Goal: Task Accomplishment & Management: Manage account settings

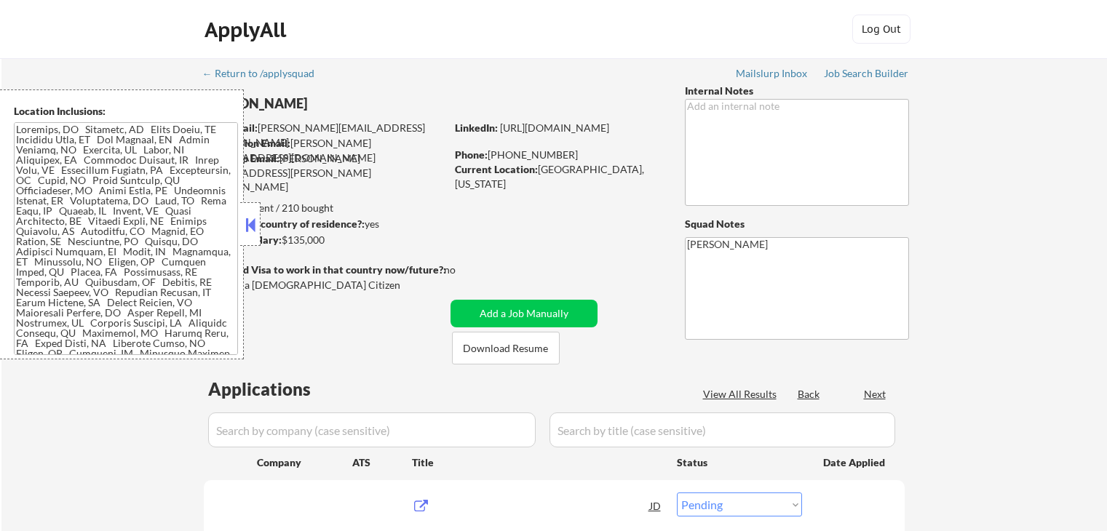
select select ""pending""
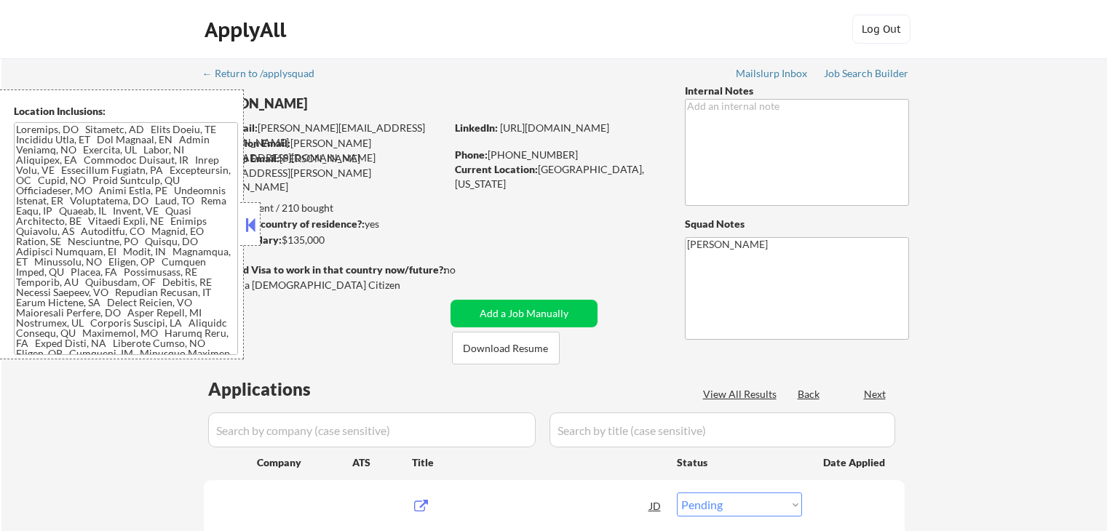
select select ""pending""
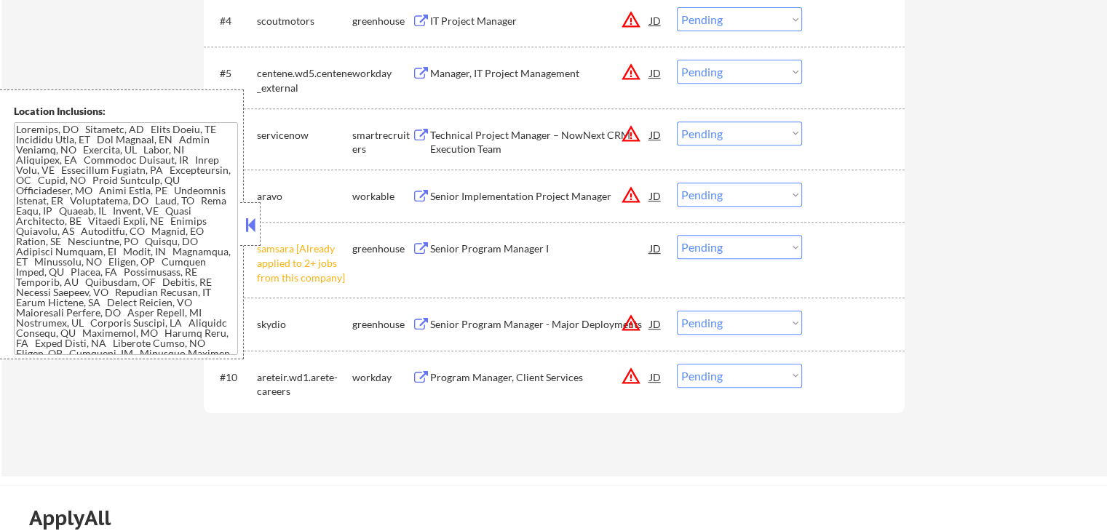
scroll to position [727, 0]
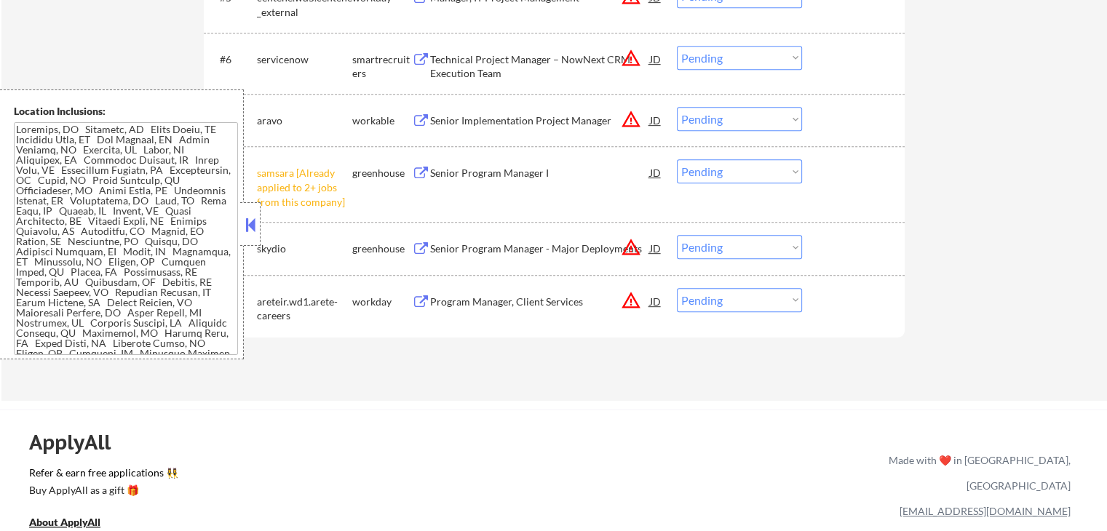
click at [731, 180] on select "Choose an option... Pending Applied Excluded (Questions) Excluded (Expired) Exc…" at bounding box center [739, 171] width 125 height 24
click at [677, 159] on select "Choose an option... Pending Applied Excluded (Questions) Excluded (Expired) Exc…" at bounding box center [739, 171] width 125 height 24
select select ""pending""
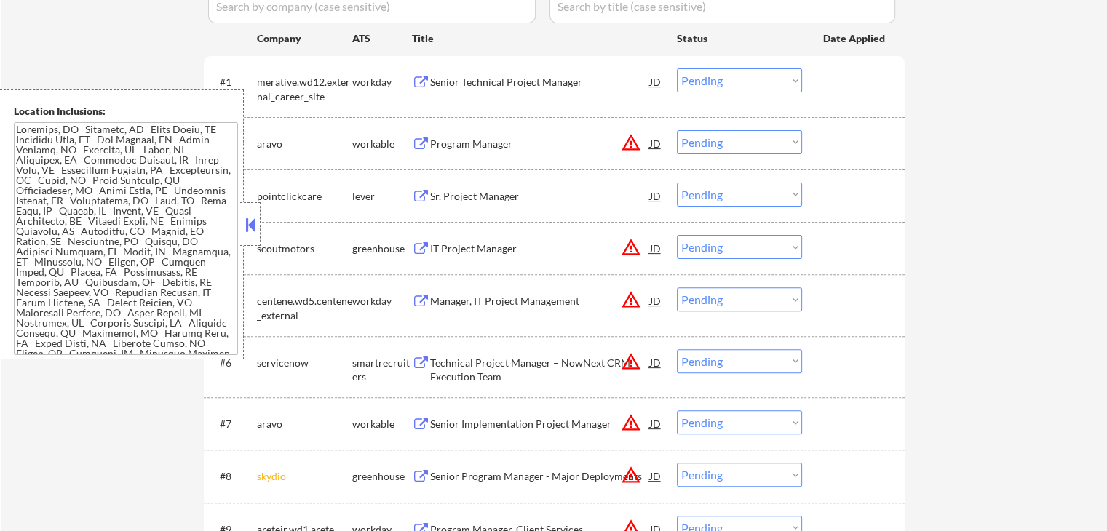
scroll to position [364, 0]
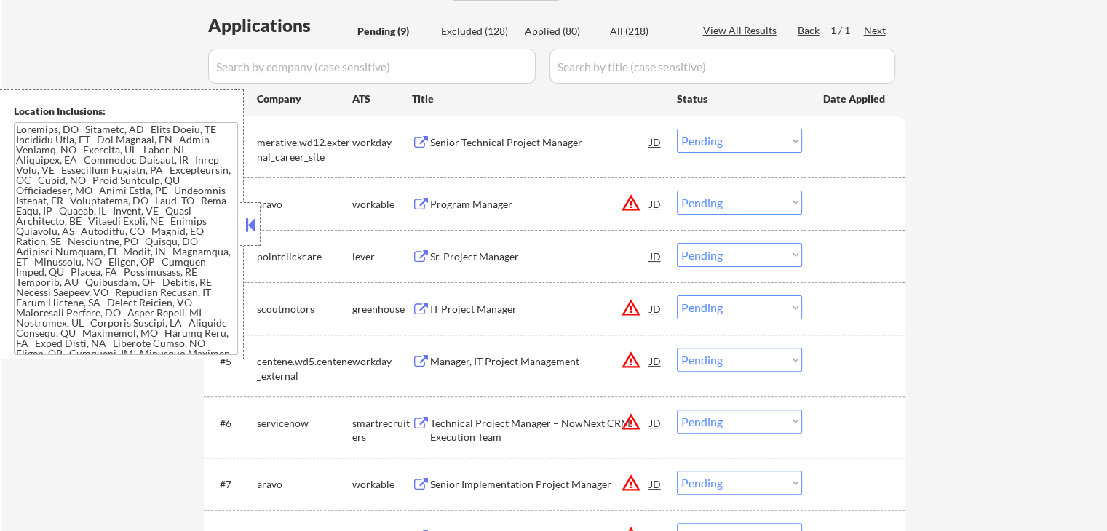
click at [704, 203] on select "Choose an option... Pending Applied Excluded (Questions) Excluded (Expired) Exc…" at bounding box center [739, 203] width 125 height 24
click at [677, 191] on select "Choose an option... Pending Applied Excluded (Questions) Excluded (Expired) Exc…" at bounding box center [739, 203] width 125 height 24
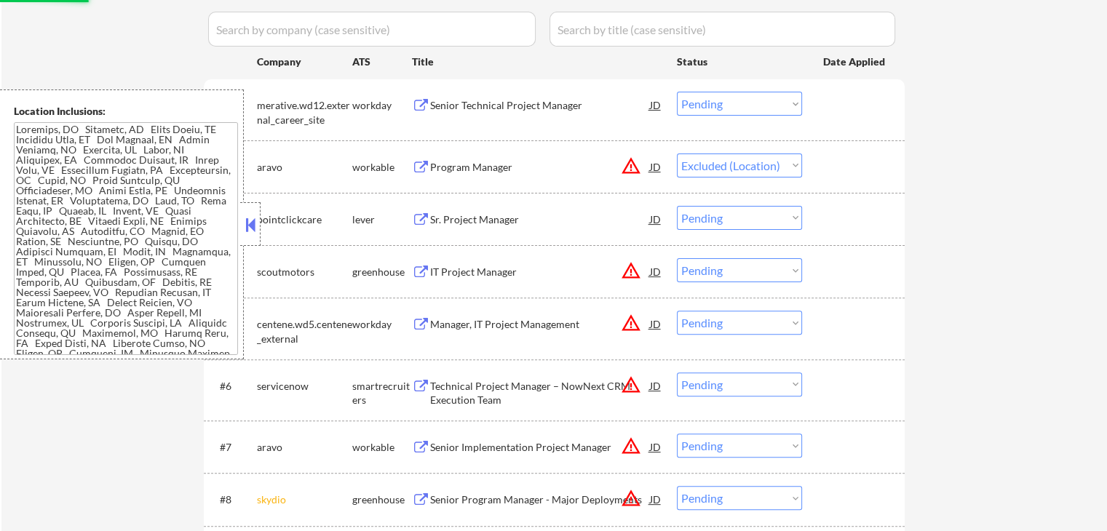
scroll to position [436, 0]
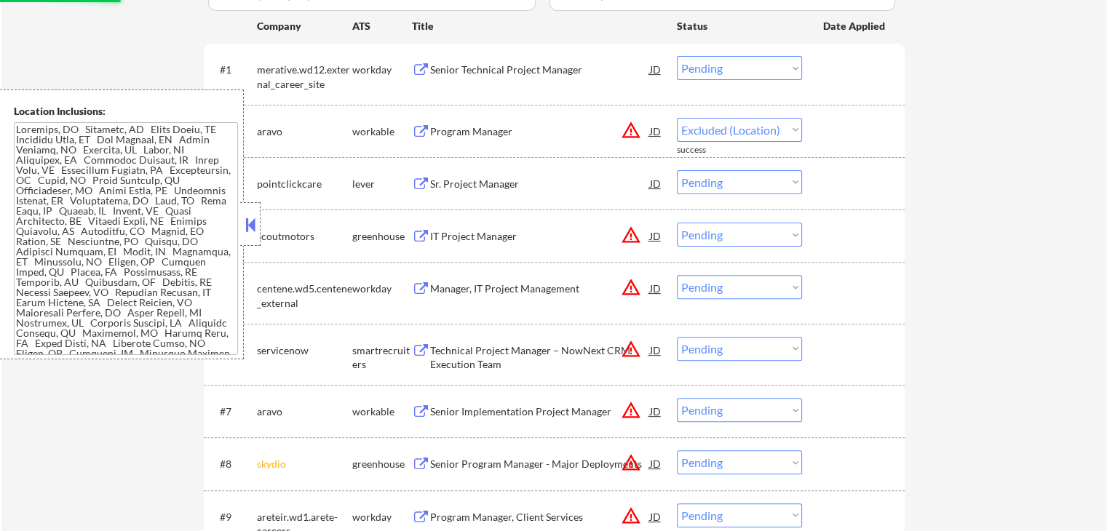
select select ""pending""
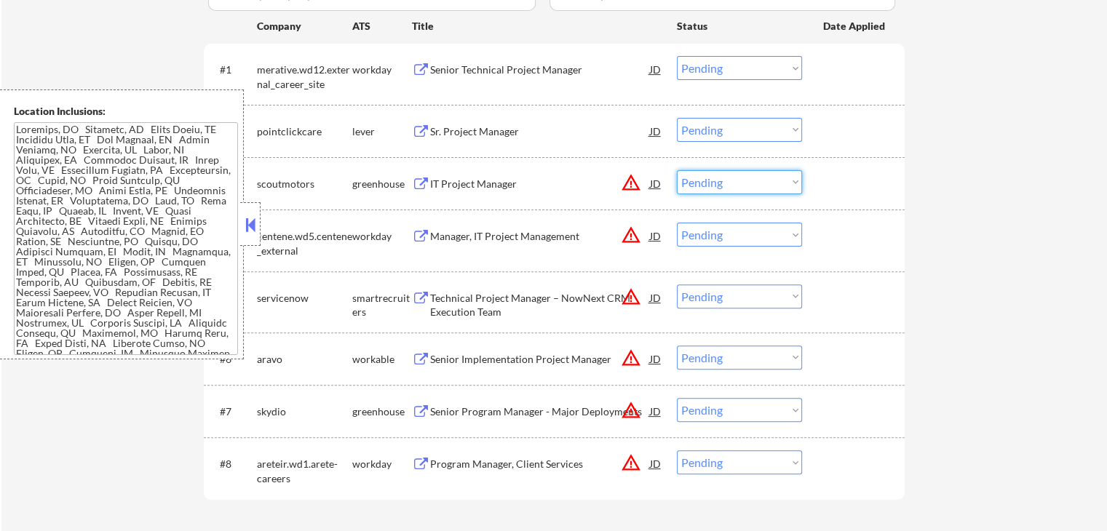
click at [727, 187] on select "Choose an option... Pending Applied Excluded (Questions) Excluded (Expired) Exc…" at bounding box center [739, 182] width 125 height 24
select select ""excluded__location_""
click at [677, 170] on select "Choose an option... Pending Applied Excluded (Questions) Excluded (Expired) Exc…" at bounding box center [739, 182] width 125 height 24
drag, startPoint x: 736, startPoint y: 231, endPoint x: 735, endPoint y: 240, distance: 8.8
click at [736, 231] on select "Choose an option... Pending Applied Excluded (Questions) Excluded (Expired) Exc…" at bounding box center [739, 235] width 125 height 24
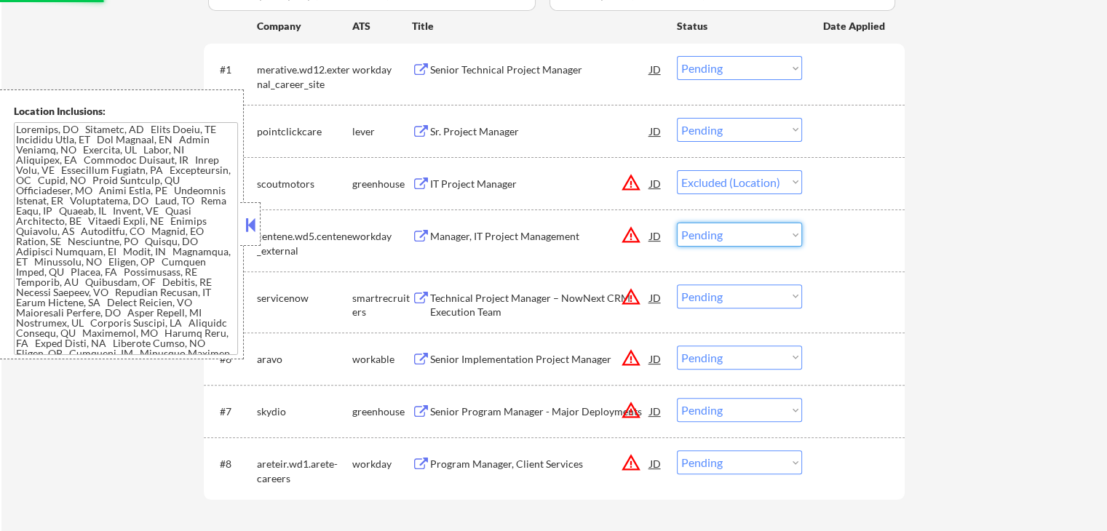
select select ""excluded__location_""
click at [677, 223] on select "Choose an option... Pending Applied Excluded (Questions) Excluded (Expired) Exc…" at bounding box center [739, 235] width 125 height 24
click at [727, 299] on select "Choose an option... Pending Applied Excluded (Questions) Excluded (Expired) Exc…" at bounding box center [739, 296] width 125 height 24
select select ""excluded__location_""
click at [677, 284] on select "Choose an option... Pending Applied Excluded (Questions) Excluded (Expired) Exc…" at bounding box center [739, 296] width 125 height 24
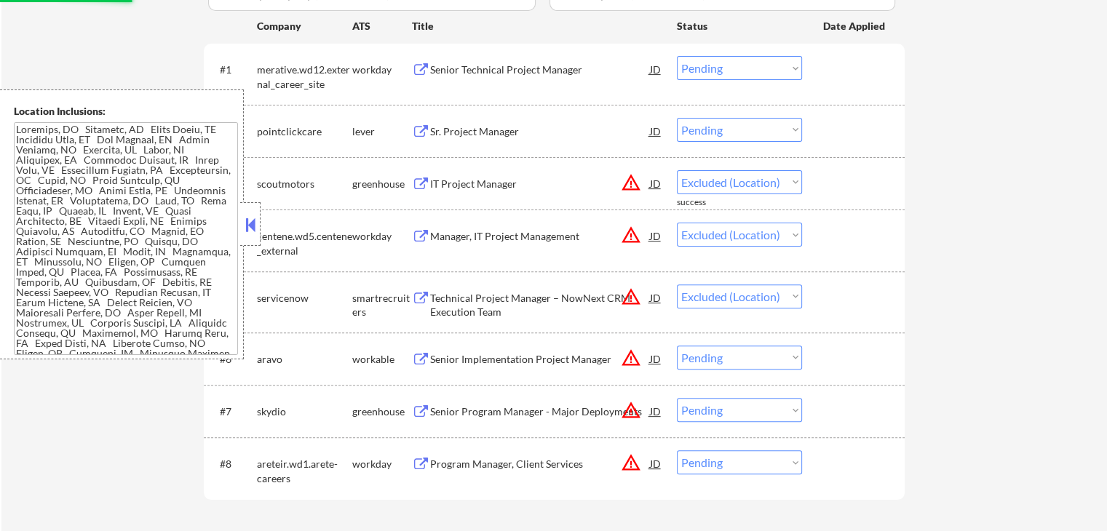
click at [727, 353] on select "Choose an option... Pending Applied Excluded (Questions) Excluded (Expired) Exc…" at bounding box center [739, 358] width 125 height 24
select select ""excluded__location_""
click at [677, 346] on select "Choose an option... Pending Applied Excluded (Questions) Excluded (Expired) Exc…" at bounding box center [739, 358] width 125 height 24
click at [727, 417] on select "Choose an option... Pending Applied Excluded (Questions) Excluded (Expired) Exc…" at bounding box center [739, 410] width 125 height 24
select select ""excluded__location_""
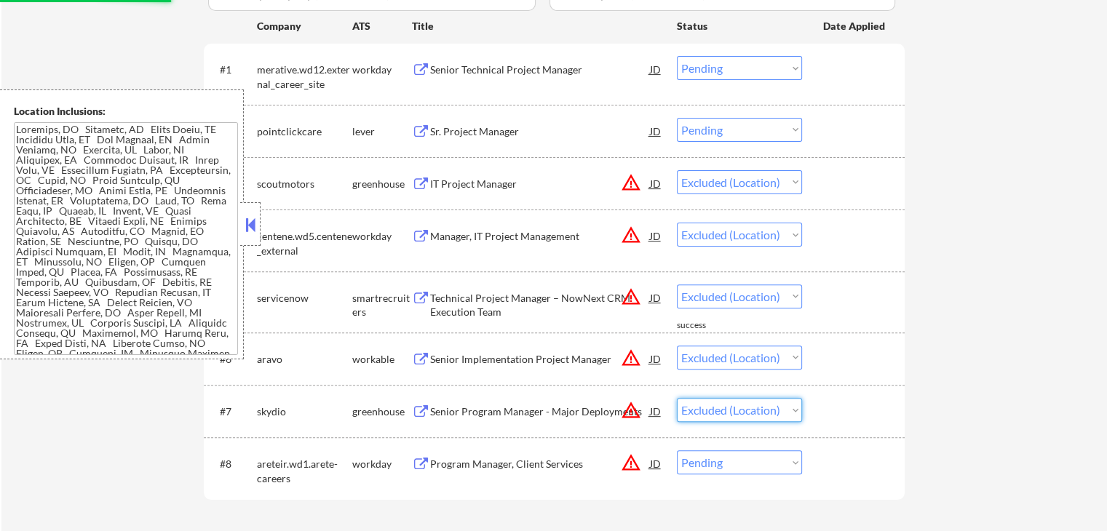
click at [677, 398] on select "Choose an option... Pending Applied Excluded (Questions) Excluded (Expired) Exc…" at bounding box center [739, 410] width 125 height 24
click at [718, 466] on select "Choose an option... Pending Applied Excluded (Questions) Excluded (Expired) Exc…" at bounding box center [739, 462] width 125 height 24
select select ""excluded__location_""
click at [677, 450] on select "Choose an option... Pending Applied Excluded (Questions) Excluded (Expired) Exc…" at bounding box center [739, 462] width 125 height 24
select select ""pending""
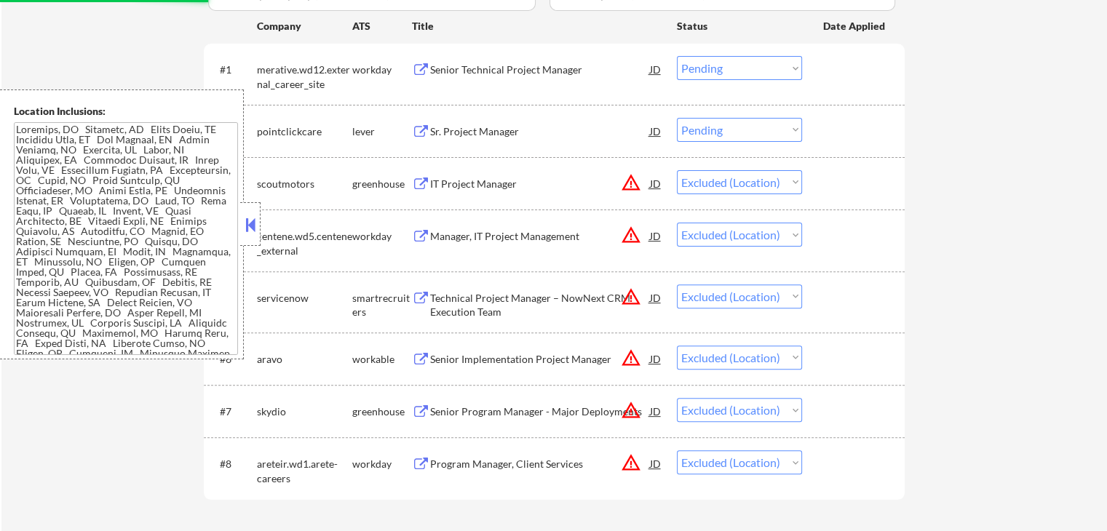
select select ""pending""
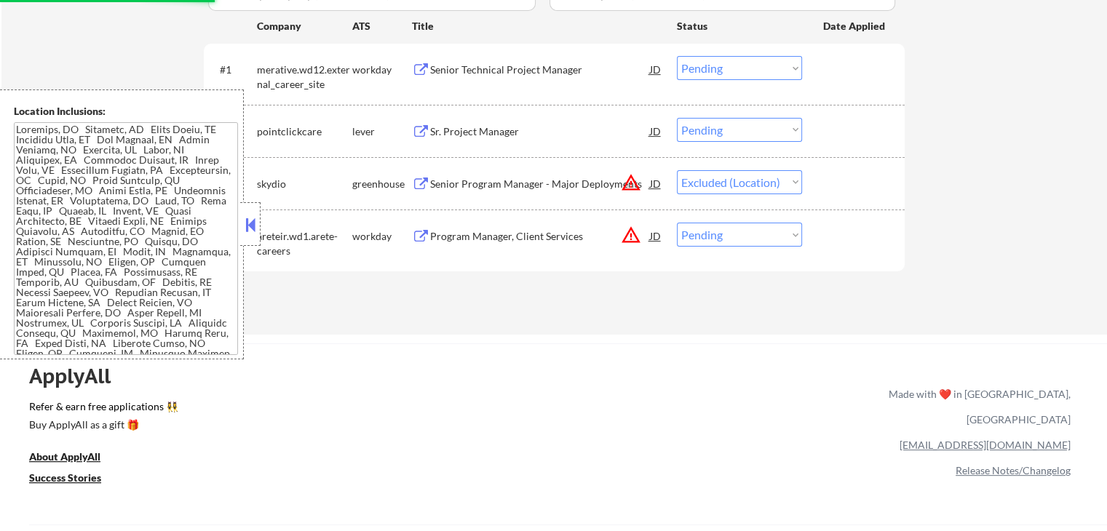
select select ""pending""
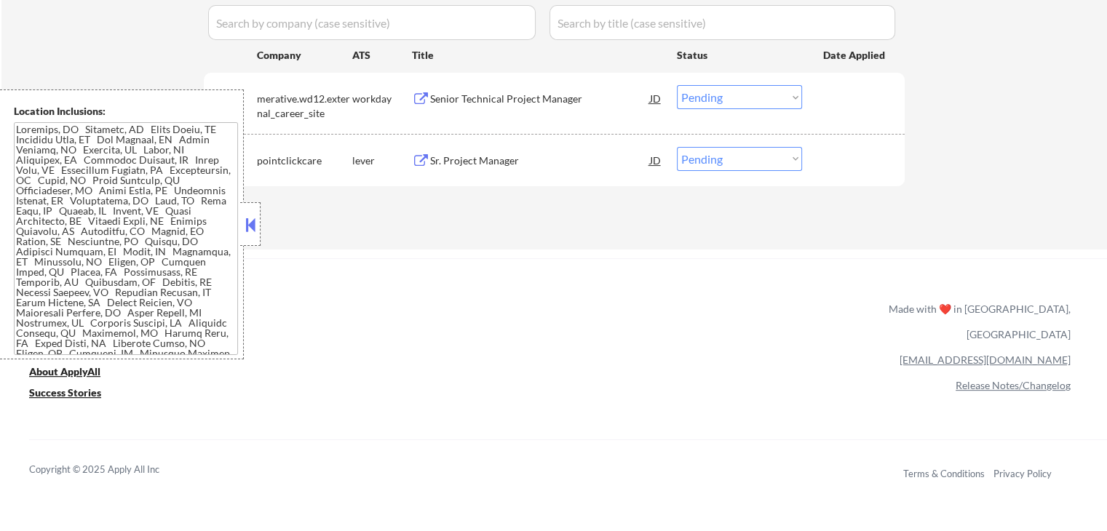
scroll to position [364, 0]
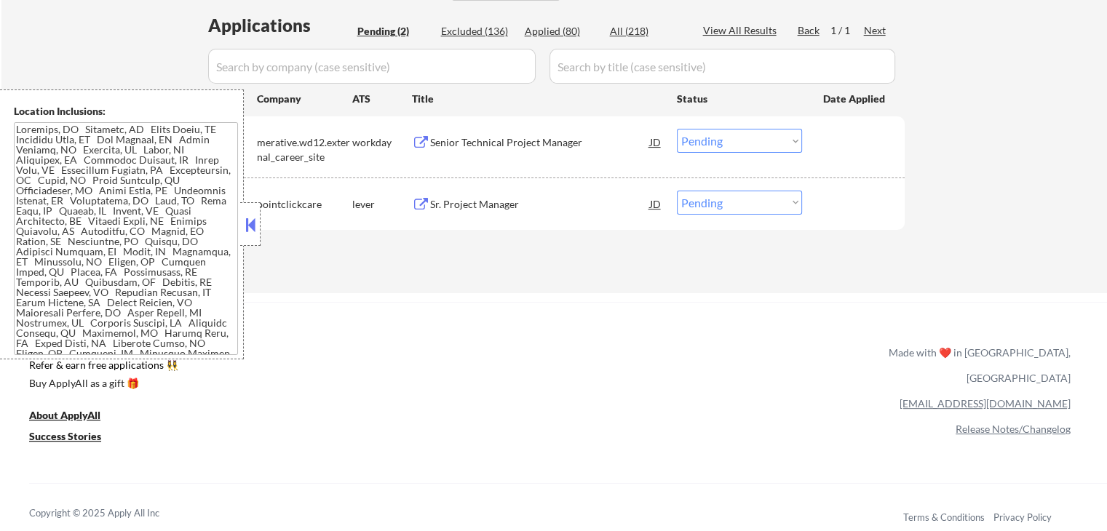
click at [416, 142] on button at bounding box center [421, 143] width 18 height 14
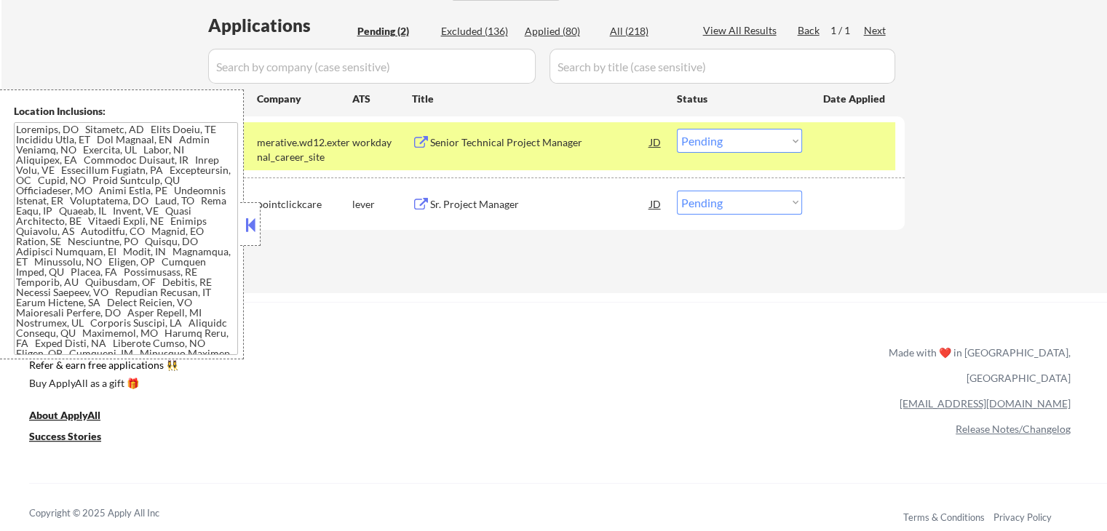
click at [419, 207] on button at bounding box center [421, 205] width 18 height 14
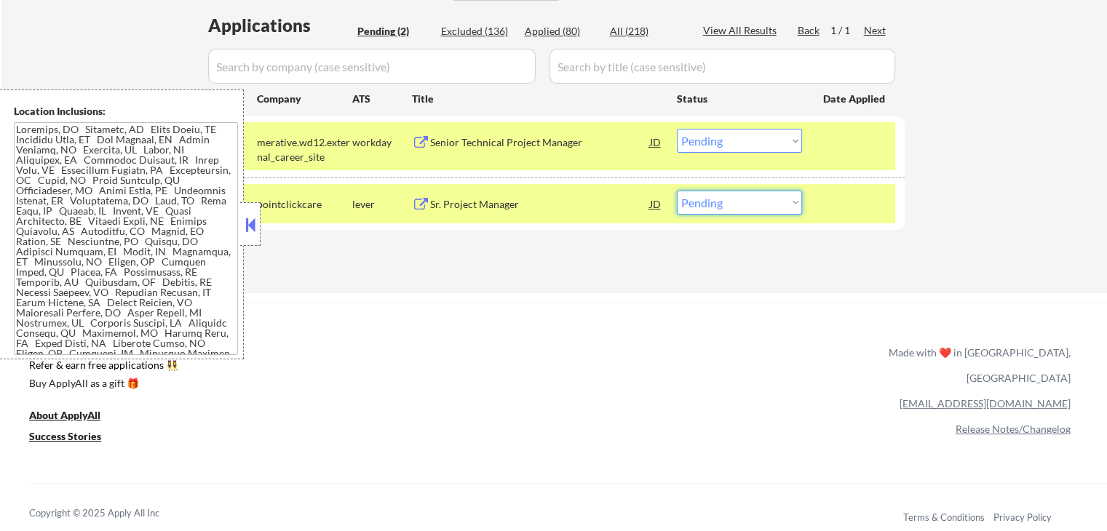
drag, startPoint x: 730, startPoint y: 196, endPoint x: 730, endPoint y: 210, distance: 14.5
click at [730, 196] on select "Choose an option... Pending Applied Excluded (Questions) Excluded (Expired) Exc…" at bounding box center [739, 203] width 125 height 24
click at [677, 191] on select "Choose an option... Pending Applied Excluded (Questions) Excluded (Expired) Exc…" at bounding box center [739, 203] width 125 height 24
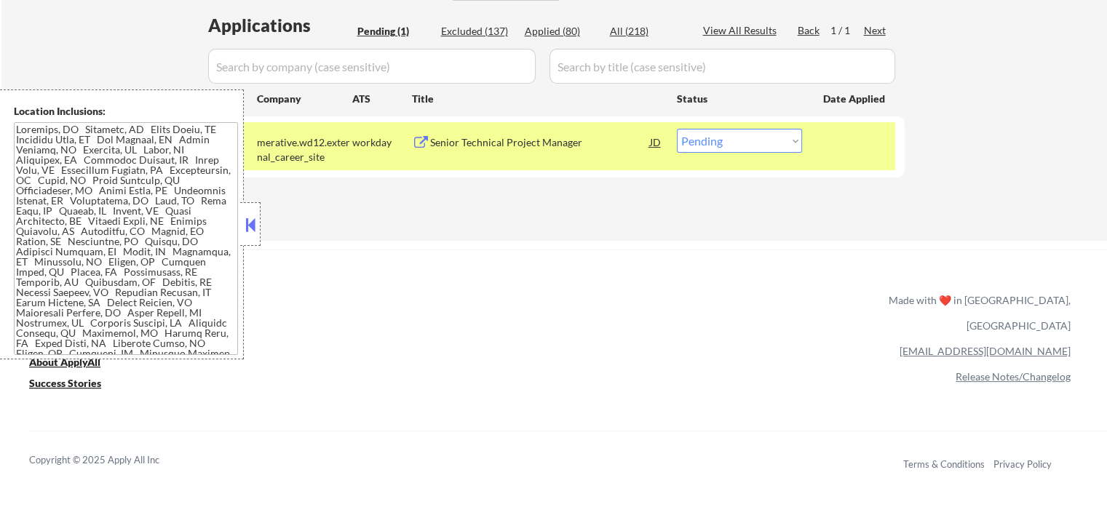
select select ""pending""
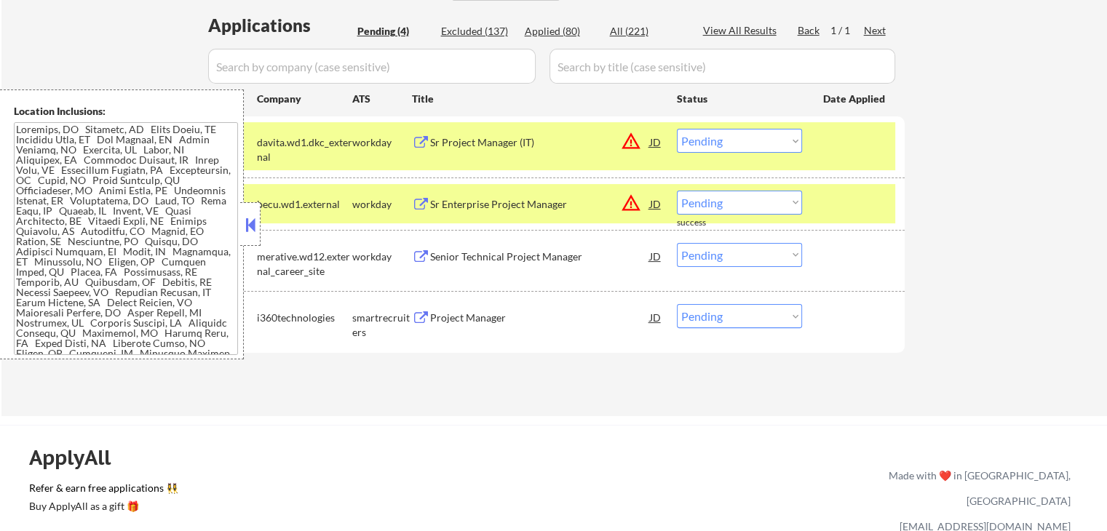
click at [730, 257] on select "Choose an option... Pending Applied Excluded (Questions) Excluded (Expired) Exc…" at bounding box center [739, 255] width 125 height 24
click at [677, 243] on select "Choose an option... Pending Applied Excluded (Questions) Excluded (Expired) Exc…" at bounding box center [739, 255] width 125 height 24
click at [707, 386] on div "Applications Pending (4) Excluded (137) Applied (80) All (221) View All Results…" at bounding box center [554, 200] width 701 height 375
click at [710, 135] on select "Choose an option... Pending Applied Excluded (Questions) Excluded (Expired) Exc…" at bounding box center [739, 141] width 125 height 24
select select ""pending""
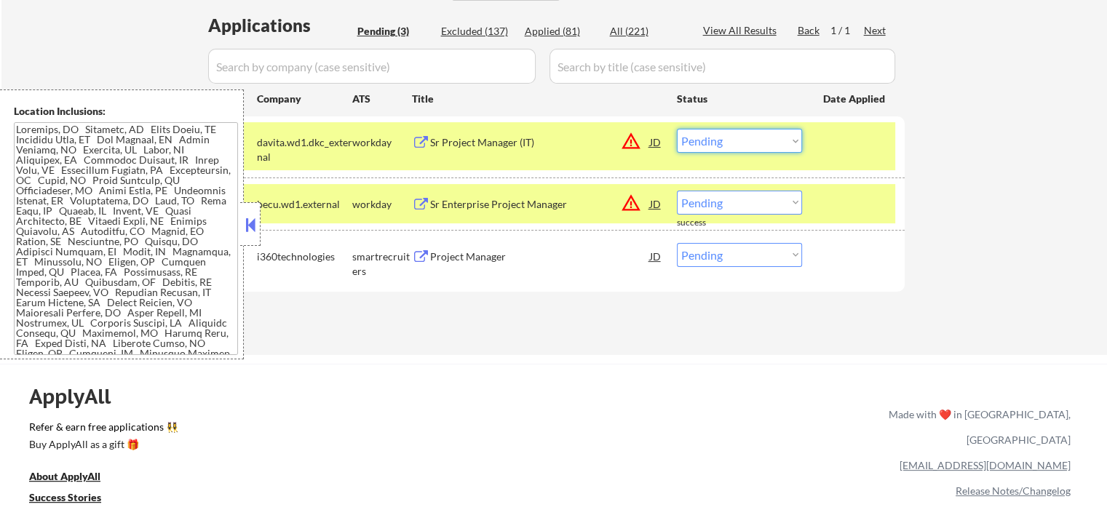
select select ""excluded__location_""
click at [677, 129] on select "Choose an option... Pending Applied Excluded (Questions) Excluded (Expired) Exc…" at bounding box center [739, 141] width 125 height 24
click at [719, 204] on select "Choose an option... Pending Applied Excluded (Questions) Excluded (Expired) Exc…" at bounding box center [739, 203] width 125 height 24
select select ""excluded__location_""
click at [677, 191] on select "Choose an option... Pending Applied Excluded (Questions) Excluded (Expired) Exc…" at bounding box center [739, 203] width 125 height 24
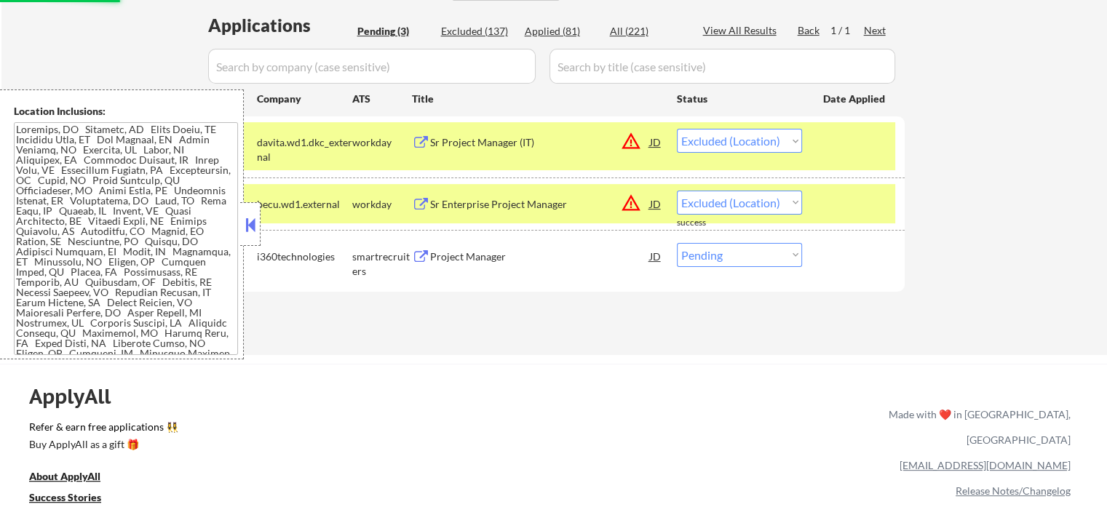
click at [560, 345] on div "← Return to /applysquad Mailslurp Inbox Job Search Builder [PERSON_NAME] User E…" at bounding box center [553, 24] width 1105 height 661
click at [416, 254] on button at bounding box center [421, 257] width 18 height 14
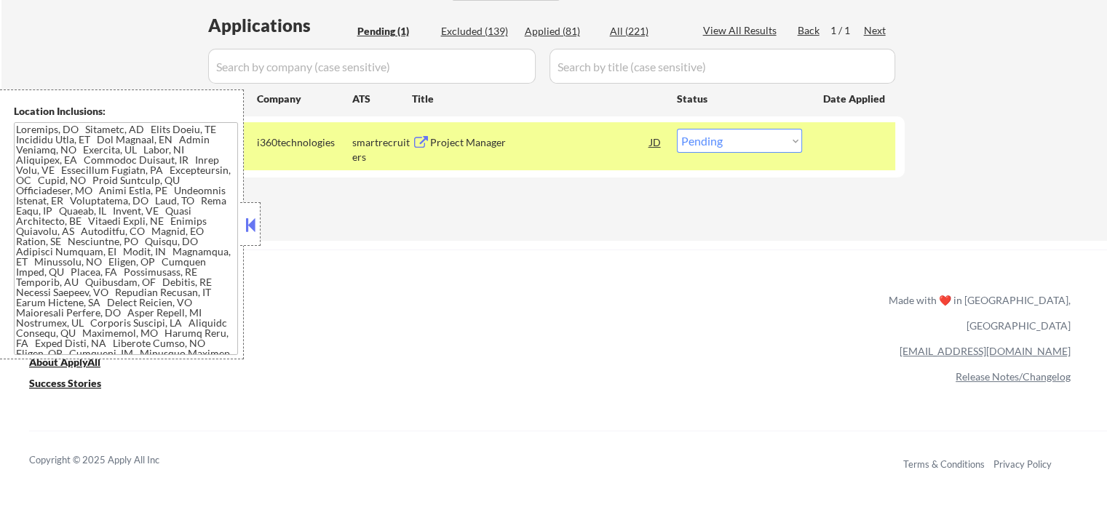
click at [722, 139] on select "Choose an option... Pending Applied Excluded (Questions) Excluded (Expired) Exc…" at bounding box center [739, 141] width 125 height 24
select select ""applied""
click at [677, 129] on select "Choose an option... Pending Applied Excluded (Questions) Excluded (Expired) Exc…" at bounding box center [739, 141] width 125 height 24
